Goal: Task Accomplishment & Management: Manage account settings

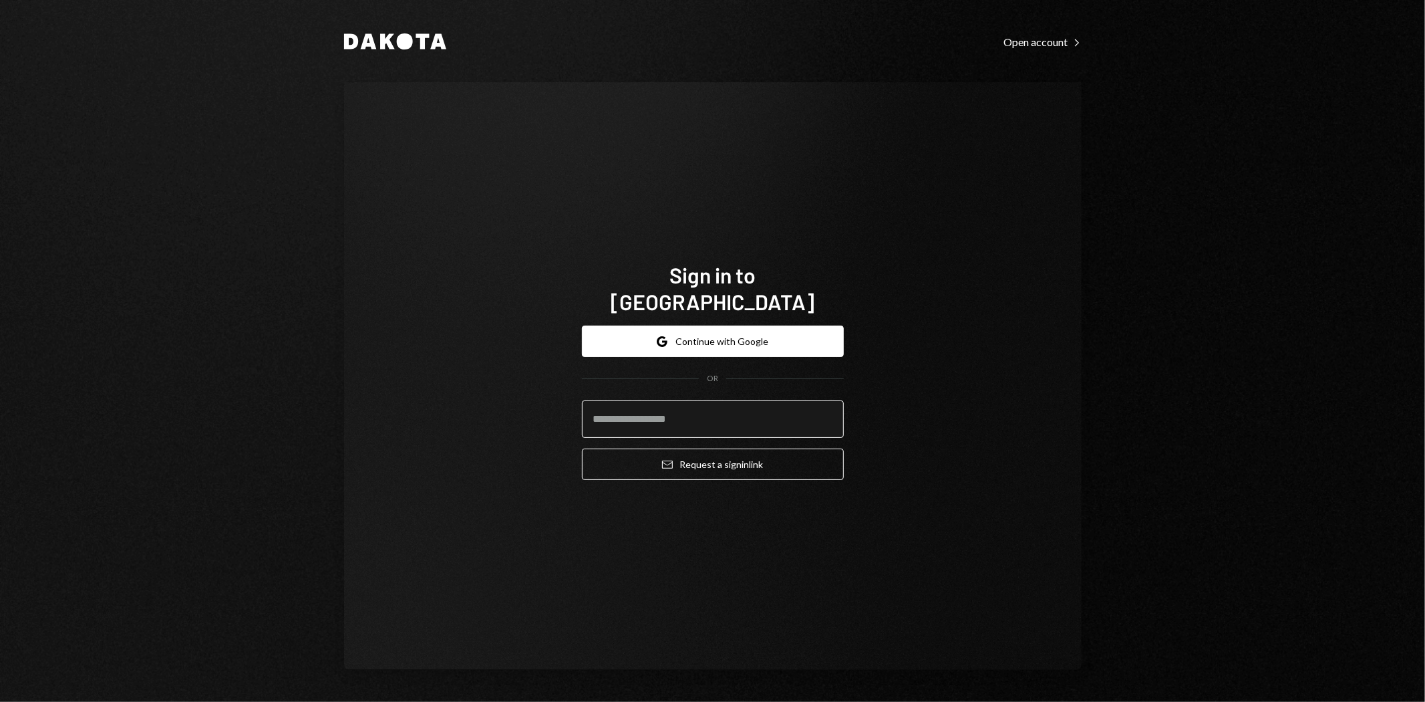
click at [726, 400] on input "email" at bounding box center [713, 418] width 262 height 37
type input "**********"
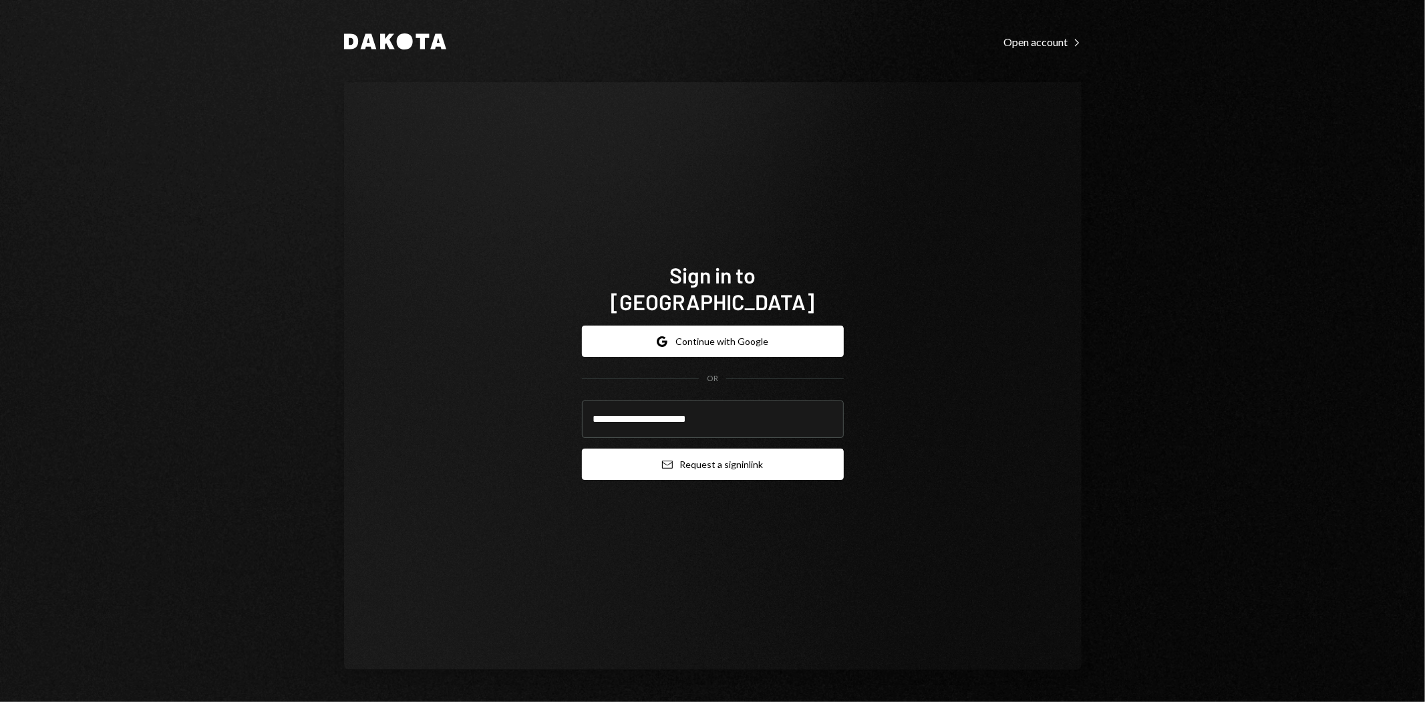
click at [739, 452] on button "Email Request a sign in link" at bounding box center [713, 463] width 262 height 31
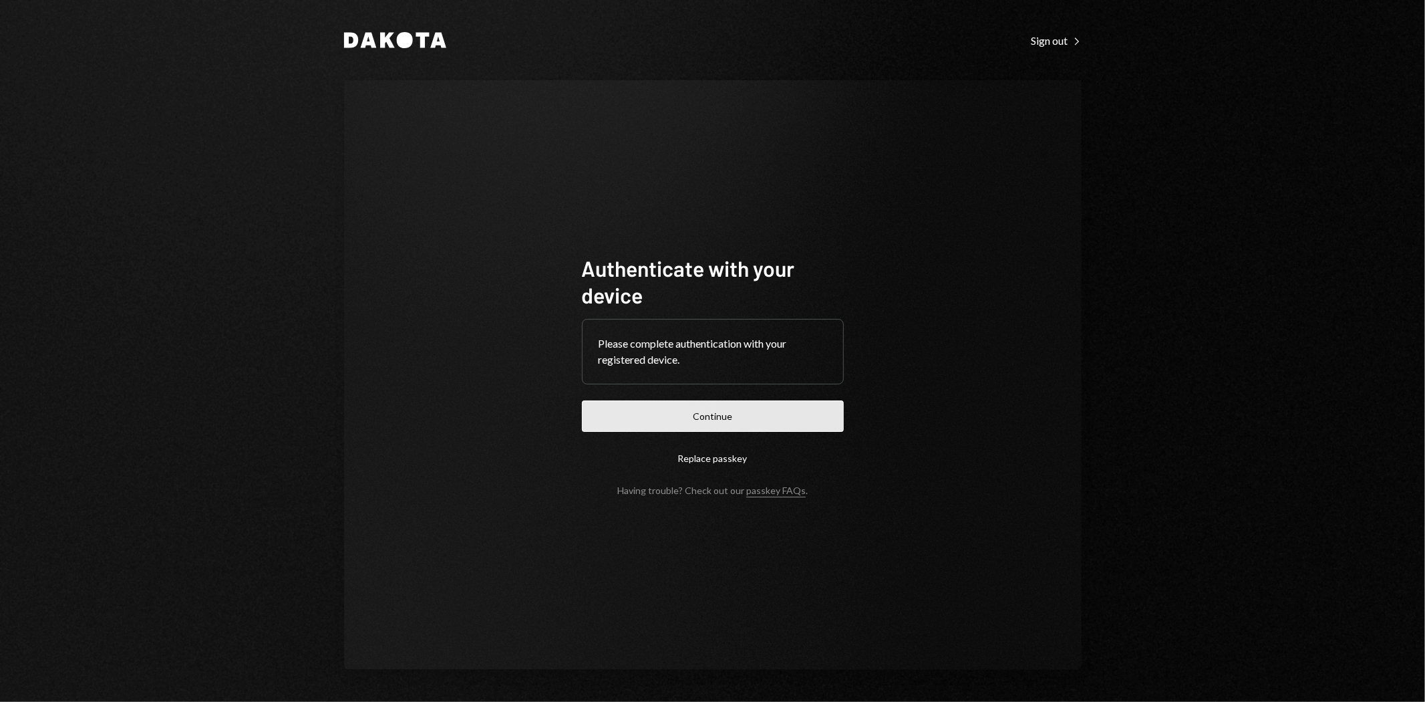
click at [738, 423] on button "Continue" at bounding box center [713, 415] width 262 height 31
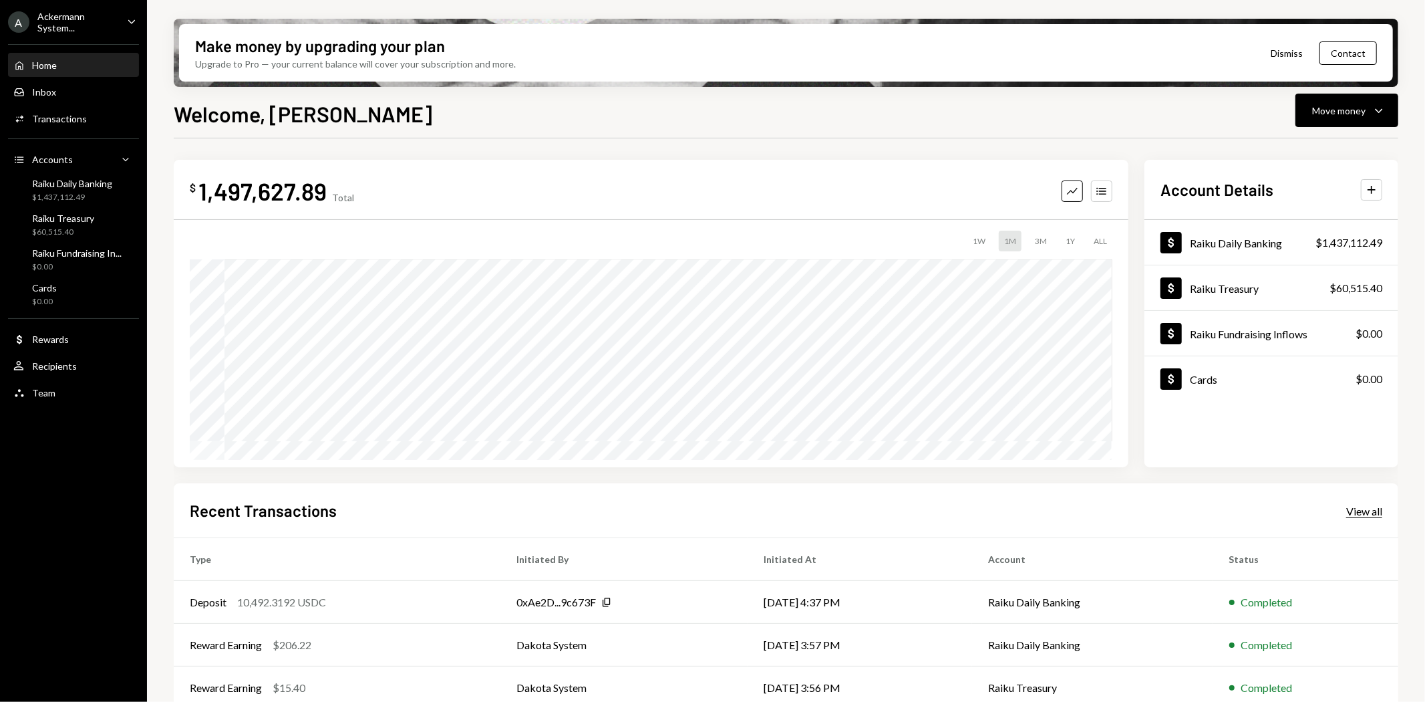
click at [1347, 511] on div "View all" at bounding box center [1364, 510] width 36 height 13
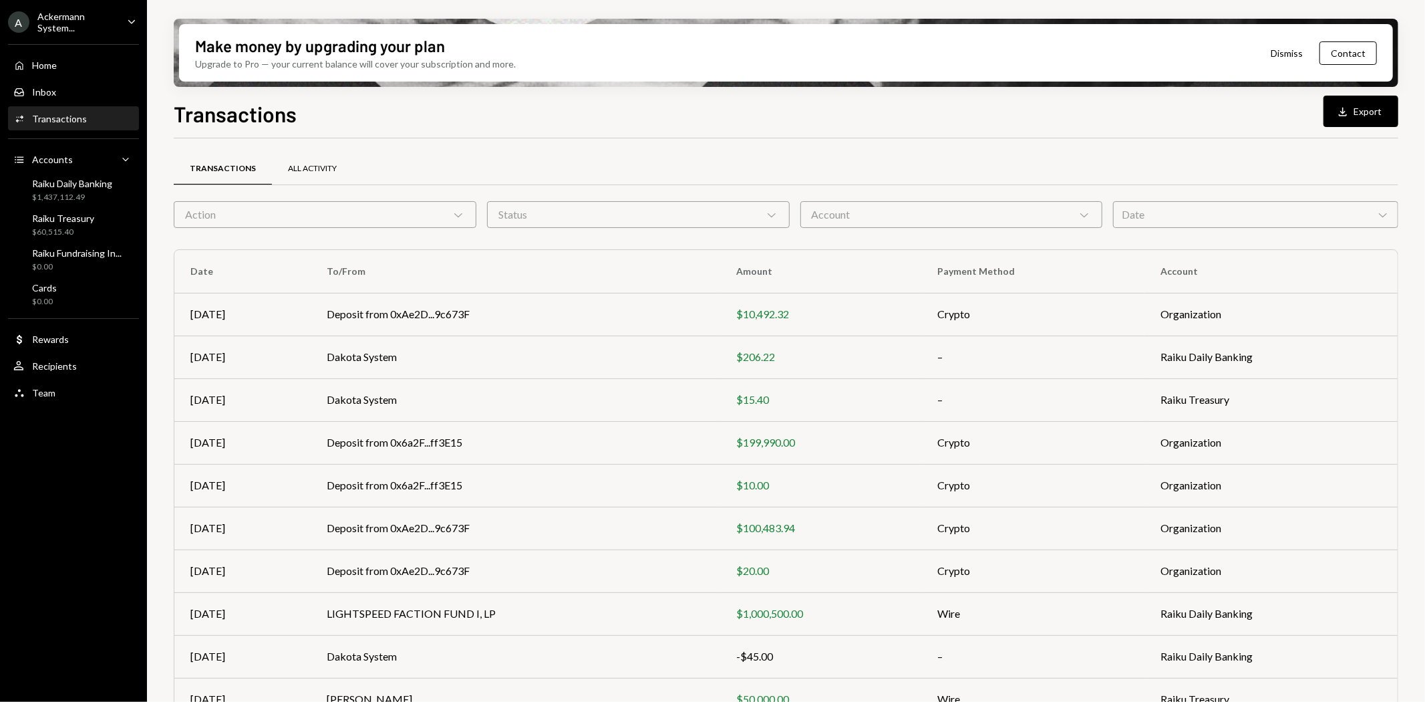
click at [307, 165] on div "All Activity" at bounding box center [312, 168] width 49 height 11
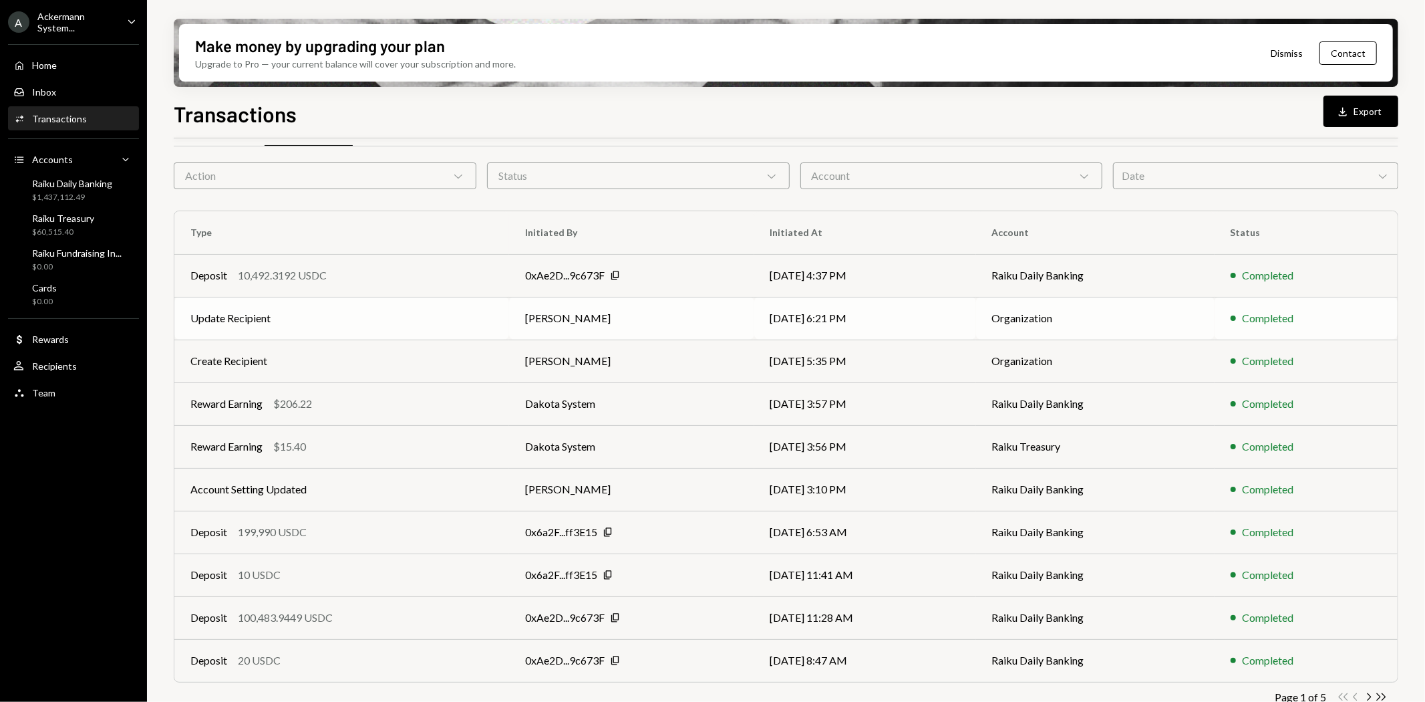
scroll to position [59, 0]
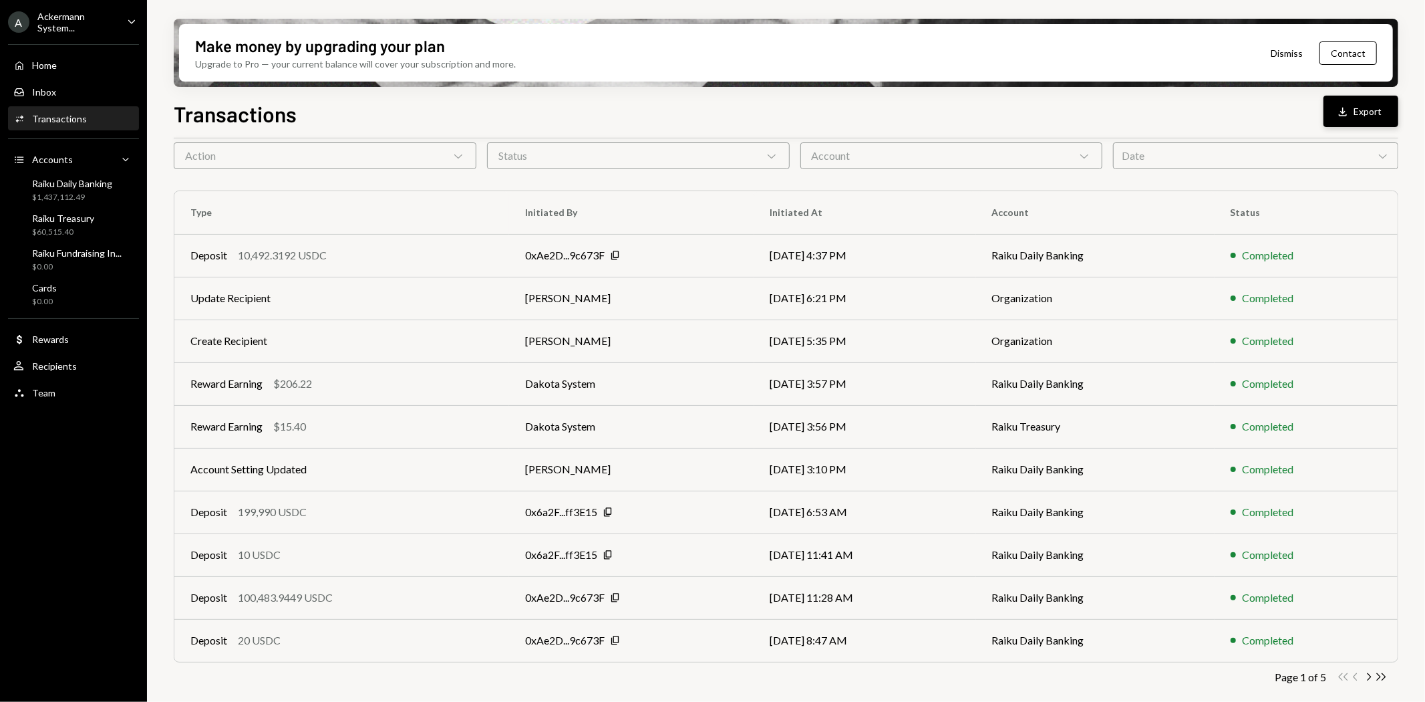
click at [1339, 110] on icon "Download" at bounding box center [1342, 111] width 13 height 13
click at [161, 40] on div "Make money by upgrading your plan Upgrade to Pro — your current balance will co…" at bounding box center [786, 351] width 1278 height 702
click at [56, 283] on div "Cards $0.00" at bounding box center [73, 294] width 120 height 25
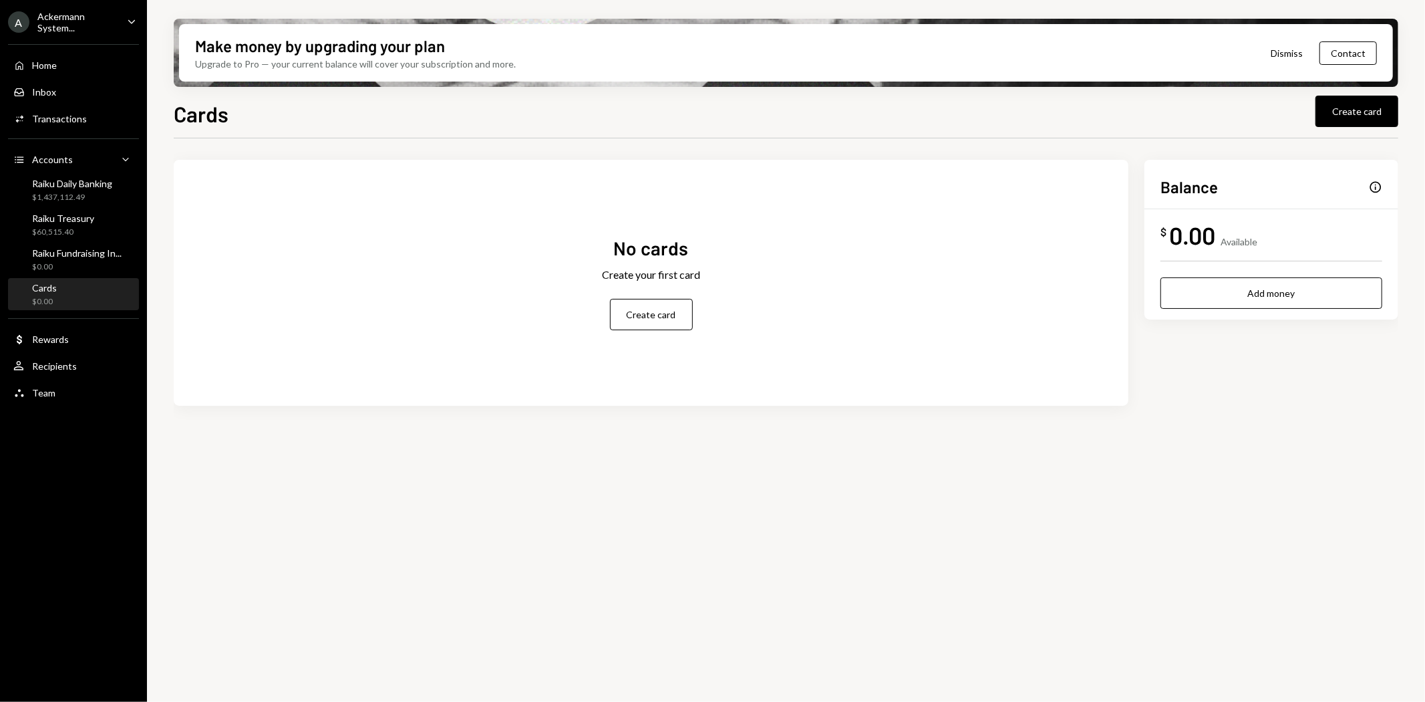
click at [98, 18] on div "Ackermann System..." at bounding box center [76, 22] width 79 height 23
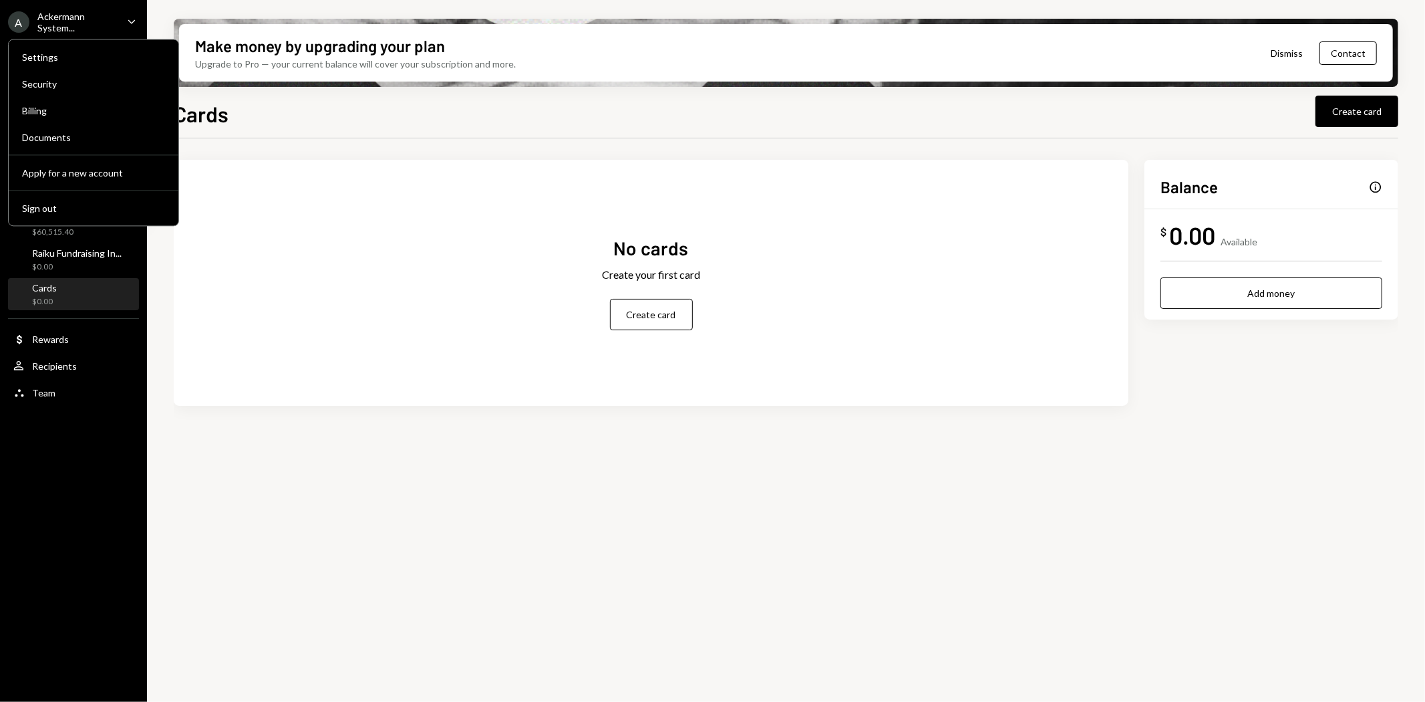
click at [81, 25] on div "Ackermann System..." at bounding box center [76, 22] width 79 height 23
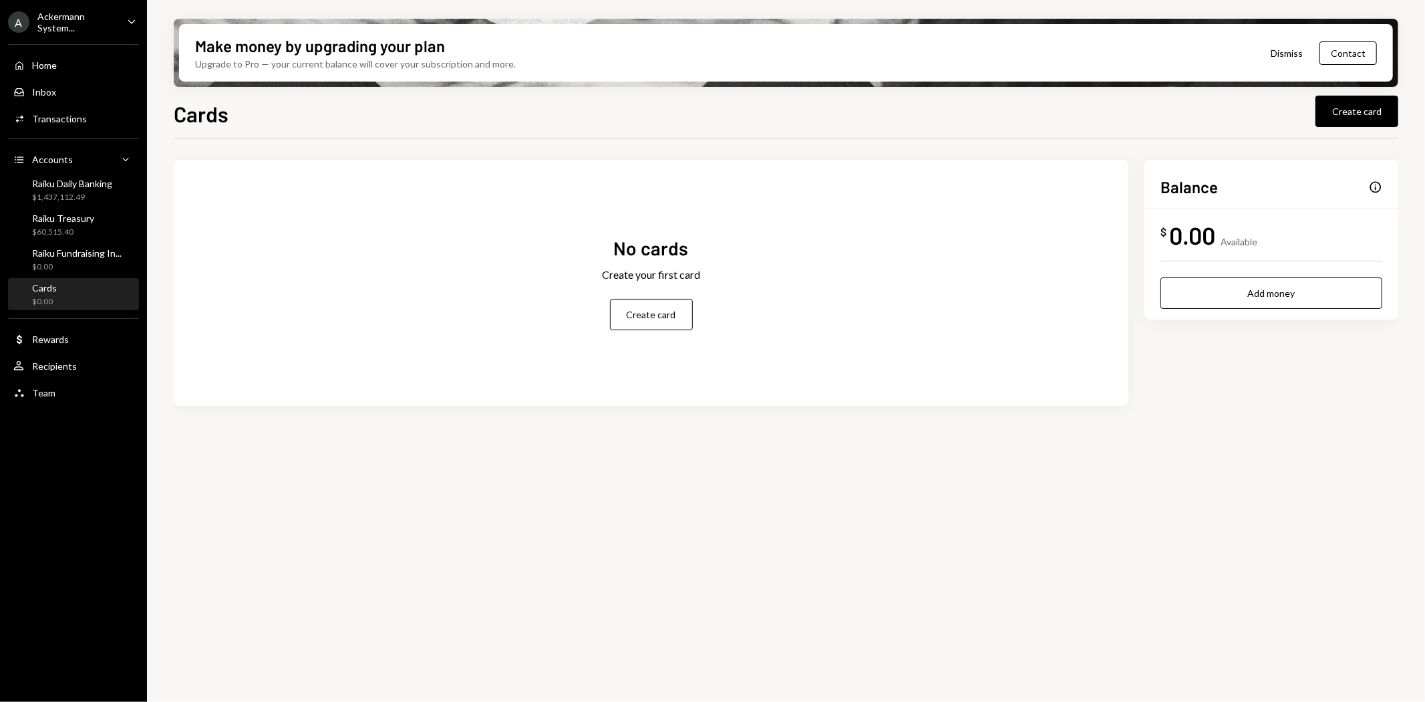
click at [129, 17] on icon "Caret Down" at bounding box center [131, 21] width 15 height 15
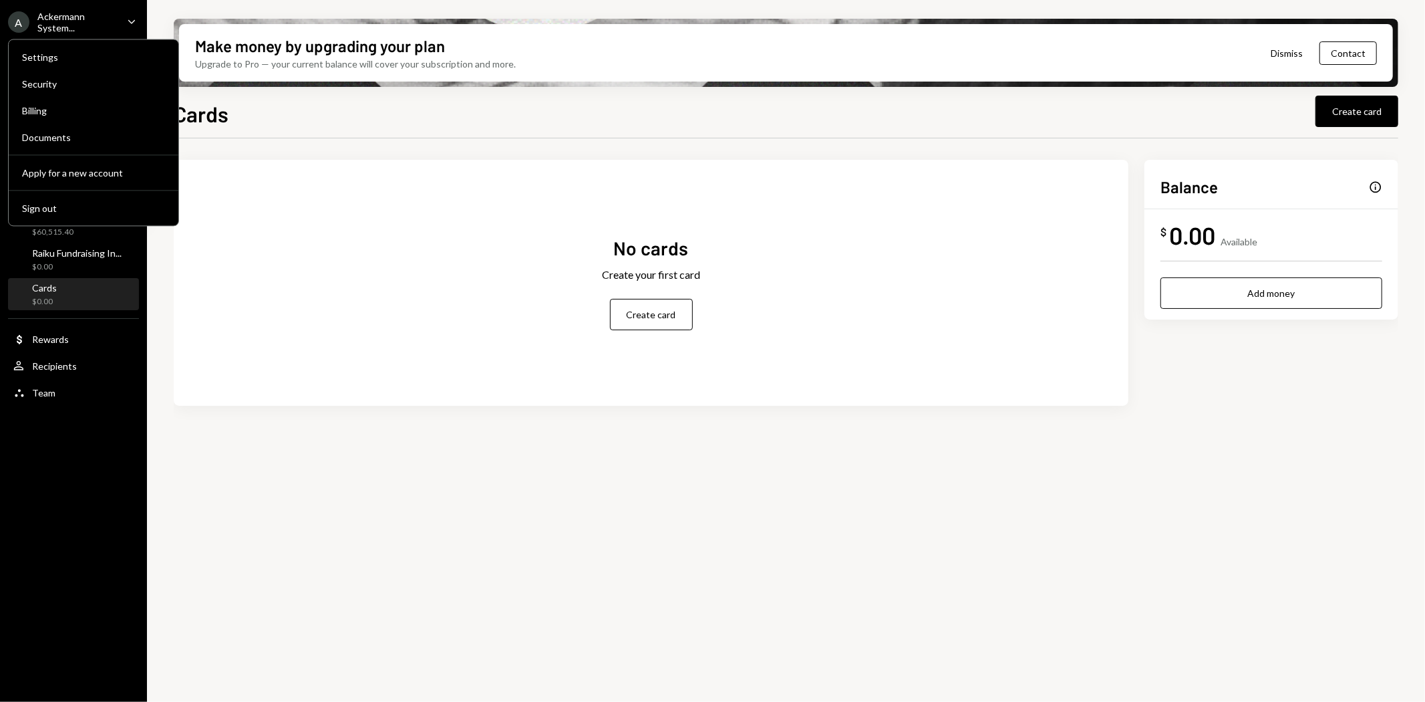
click at [129, 17] on icon "Caret Down" at bounding box center [131, 21] width 15 height 15
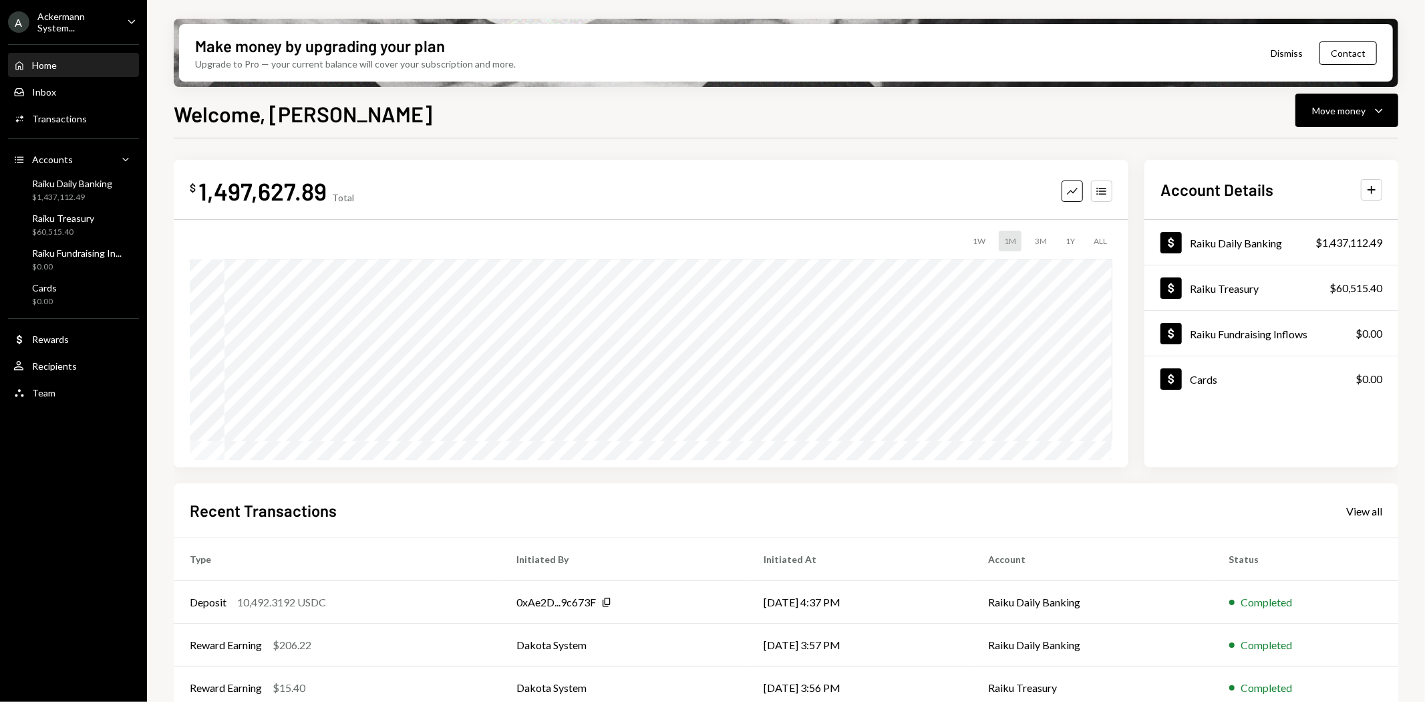
click at [55, 15] on div "Ackermann System..." at bounding box center [76, 22] width 79 height 23
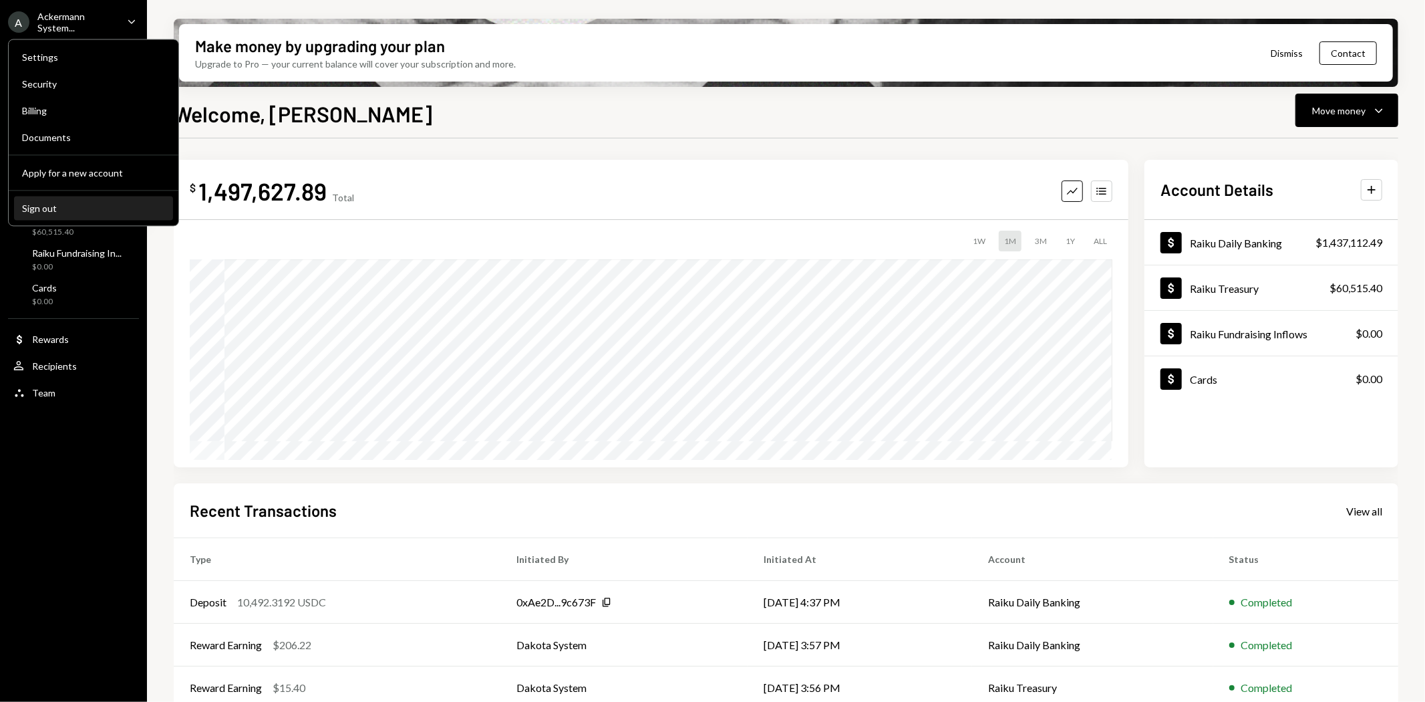
click at [57, 208] on div "Sign out" at bounding box center [93, 207] width 143 height 11
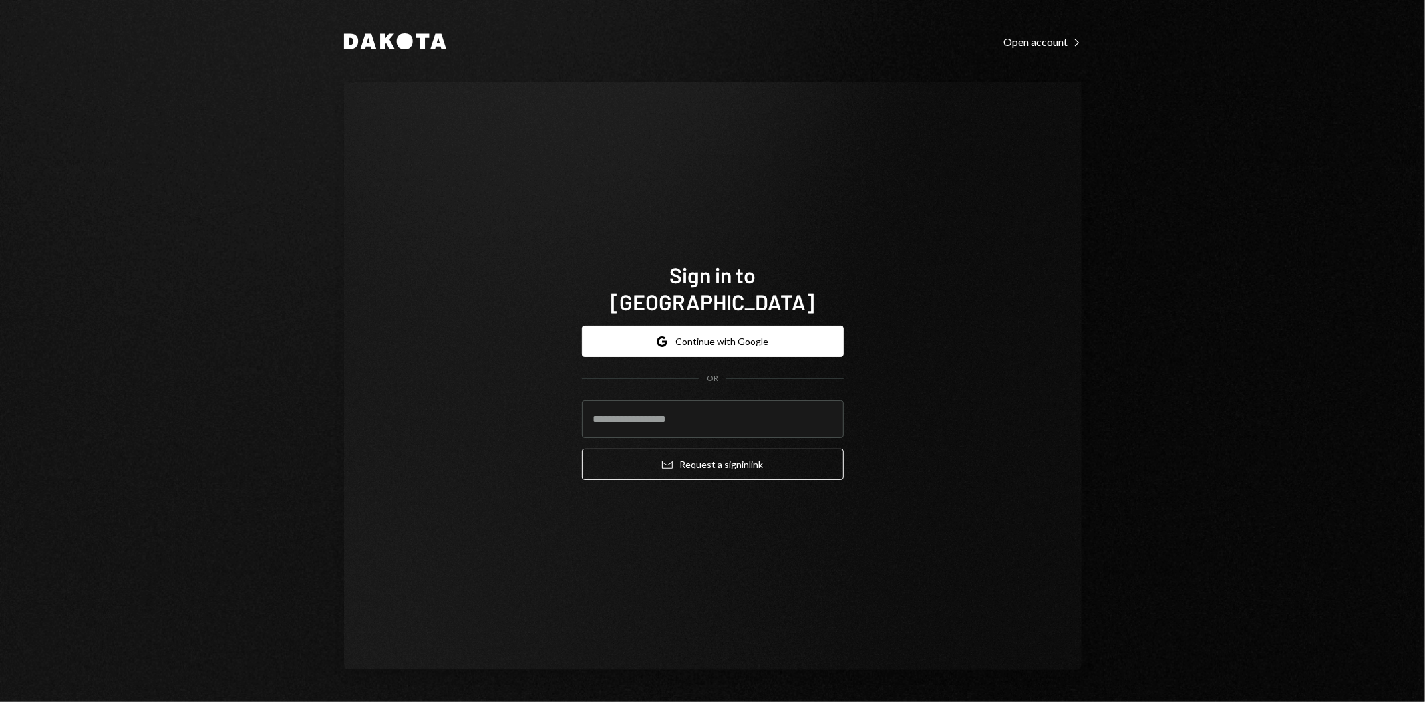
type input "**********"
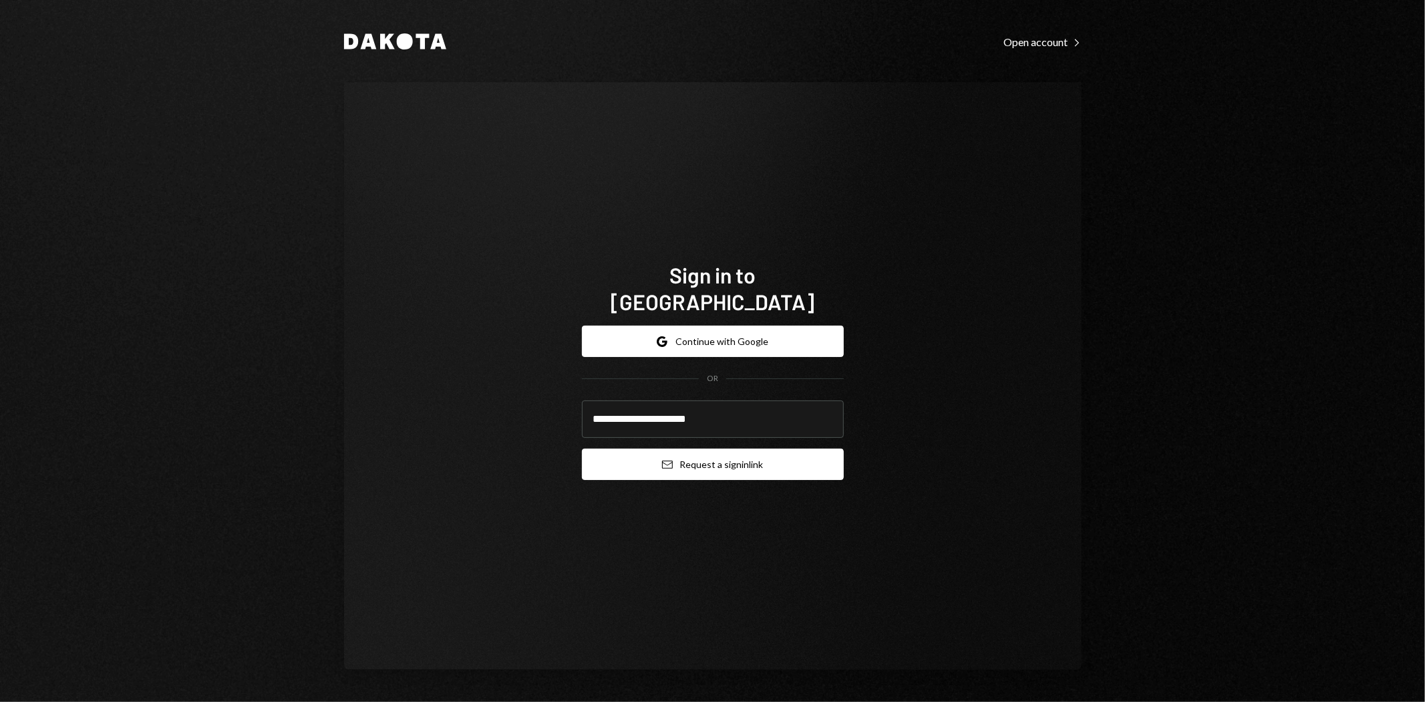
click at [736, 450] on button "Email Request a sign in link" at bounding box center [713, 463] width 262 height 31
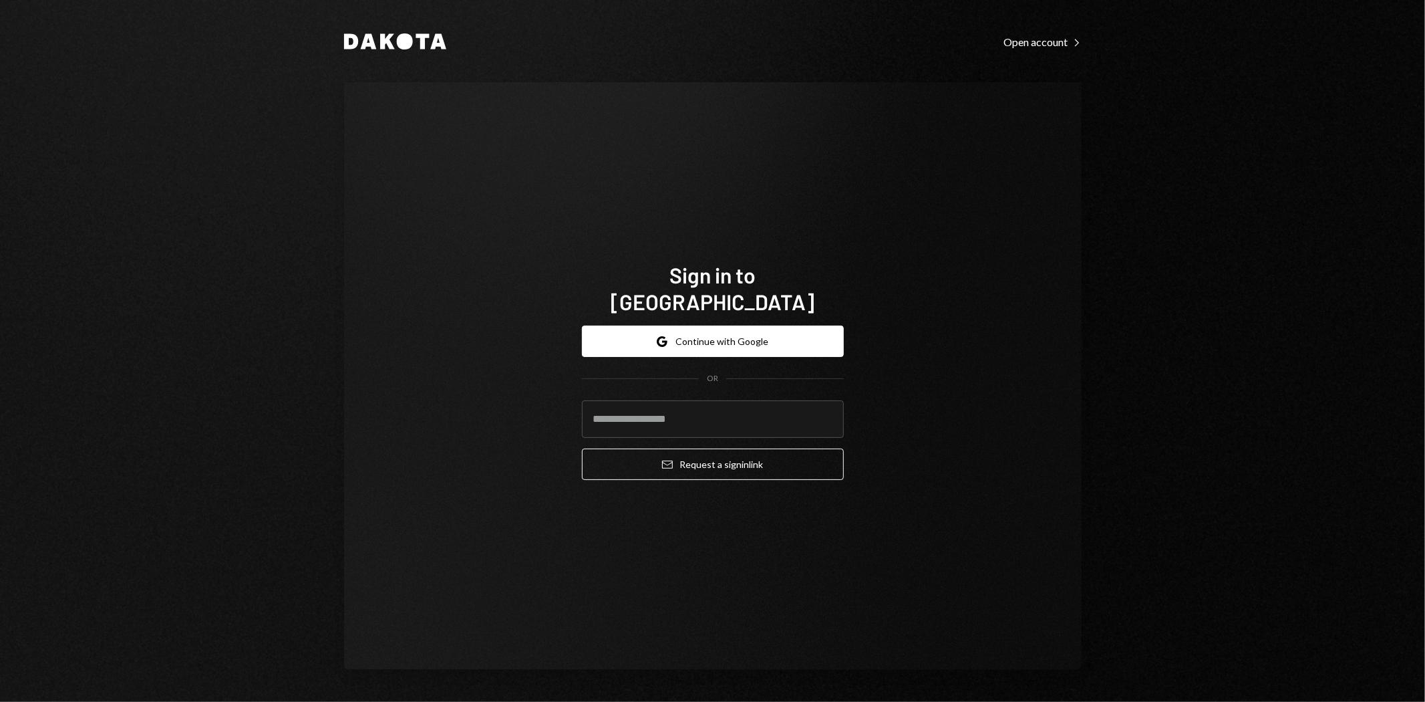
type input "**********"
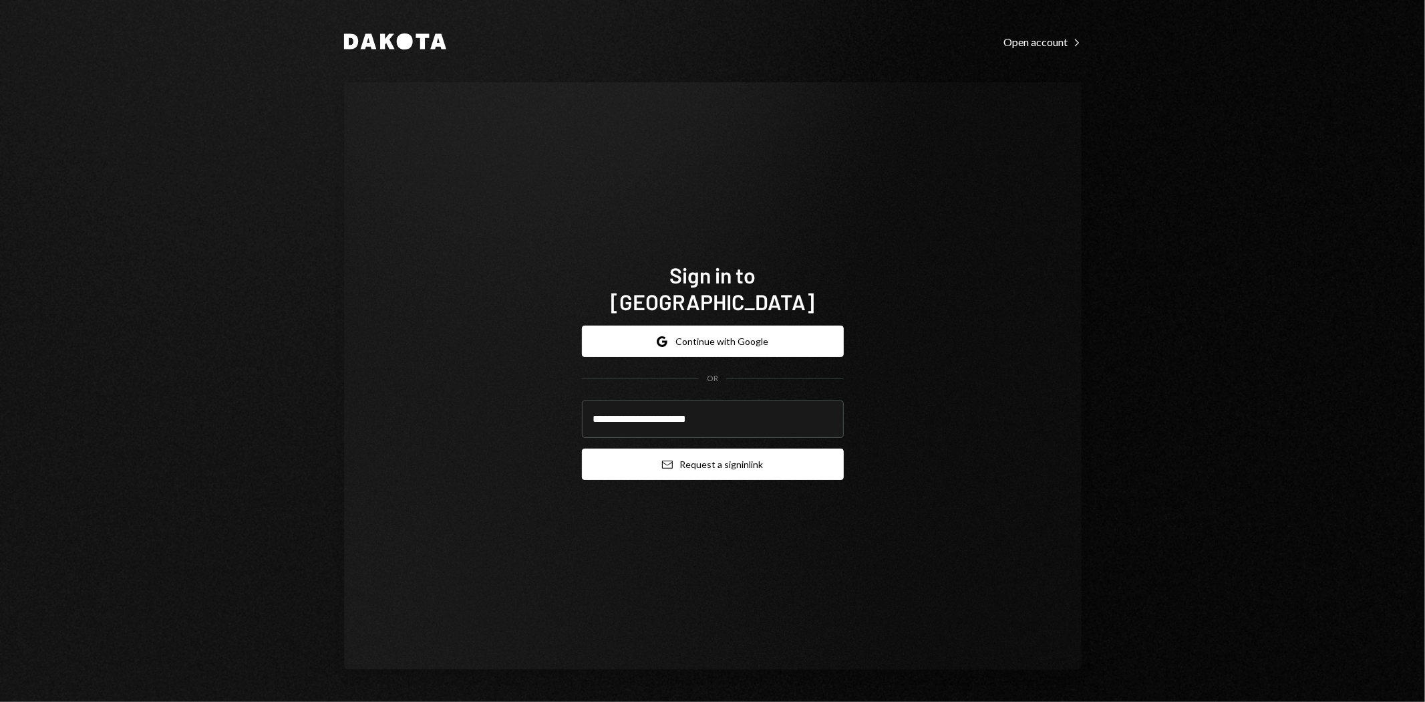
click at [733, 458] on button "Email Request a sign in link" at bounding box center [713, 463] width 262 height 31
